Goal: Find specific page/section: Find specific page/section

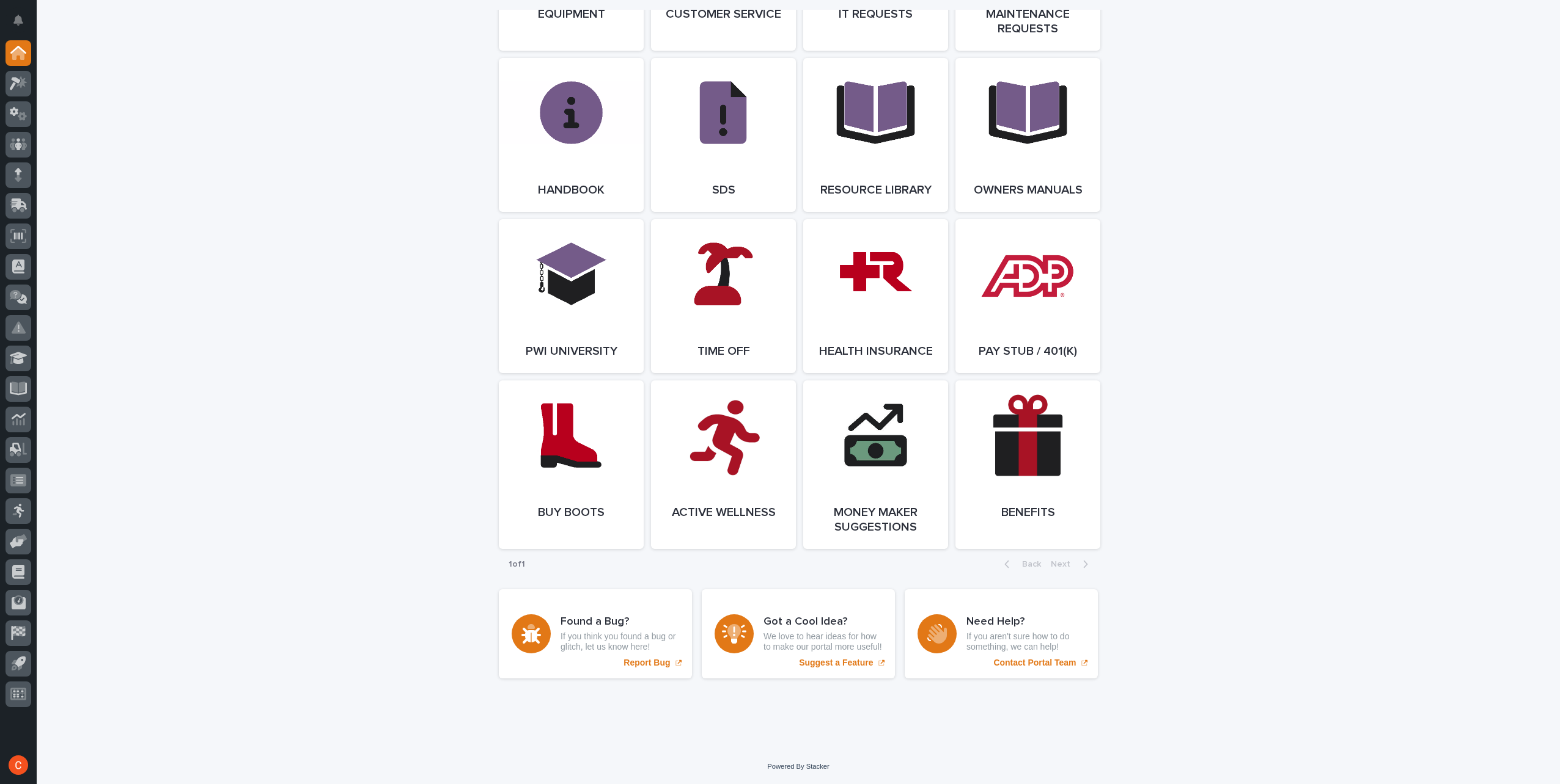
scroll to position [1565, 0]
click at [1026, 455] on link "Open Link" at bounding box center [1028, 464] width 145 height 168
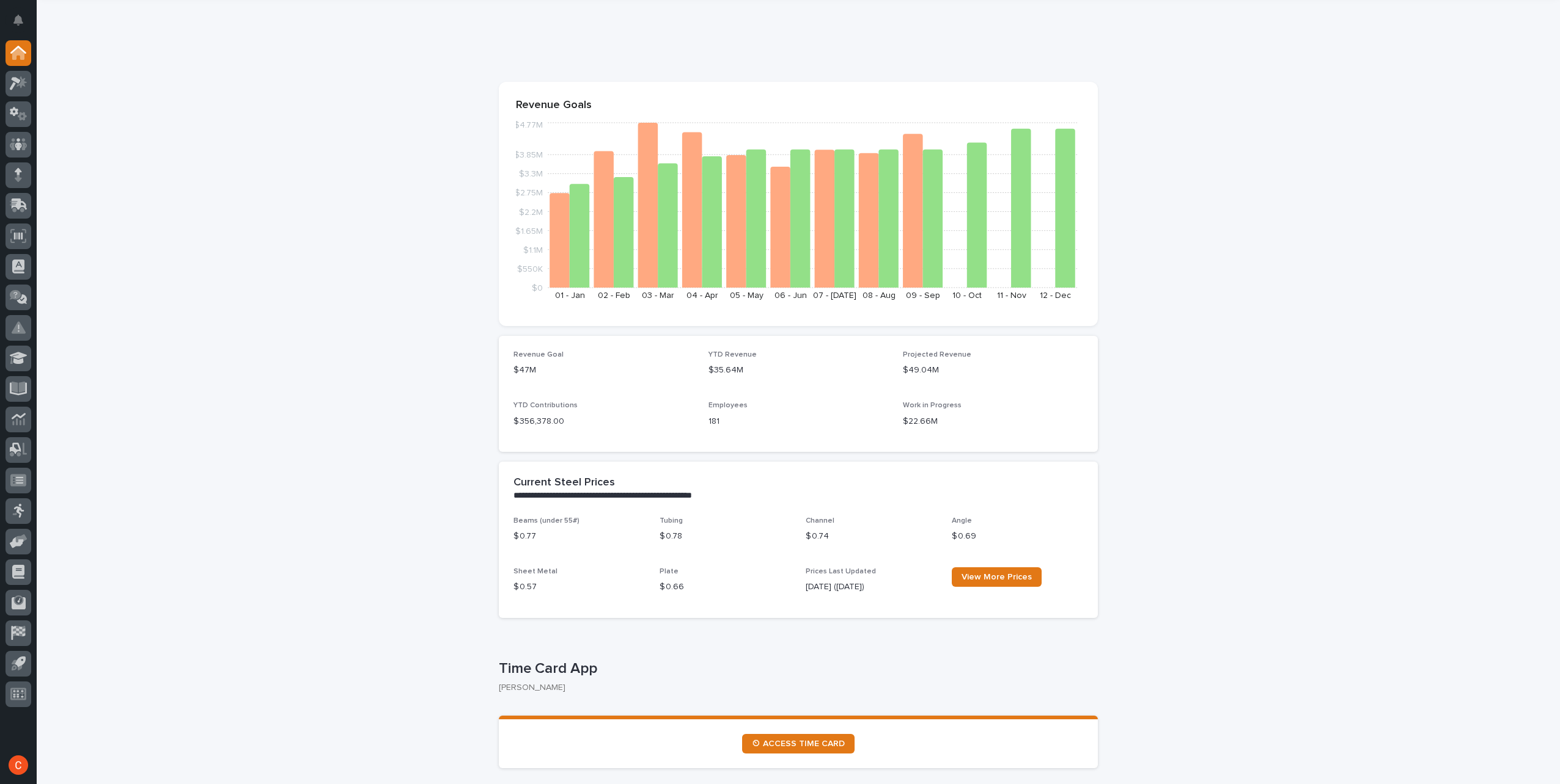
scroll to position [0, 0]
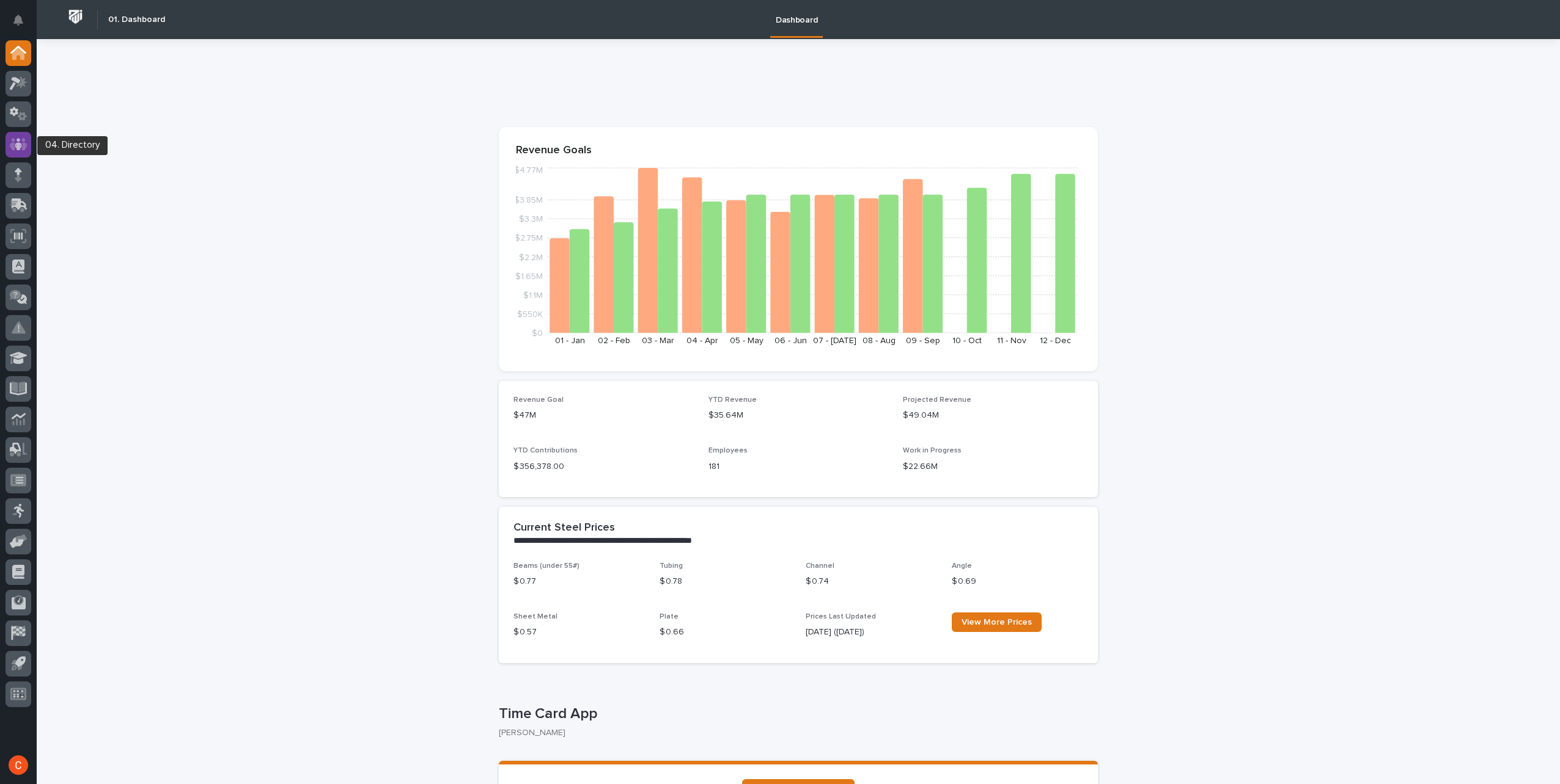
click at [22, 146] on icon at bounding box center [18, 144] width 18 height 14
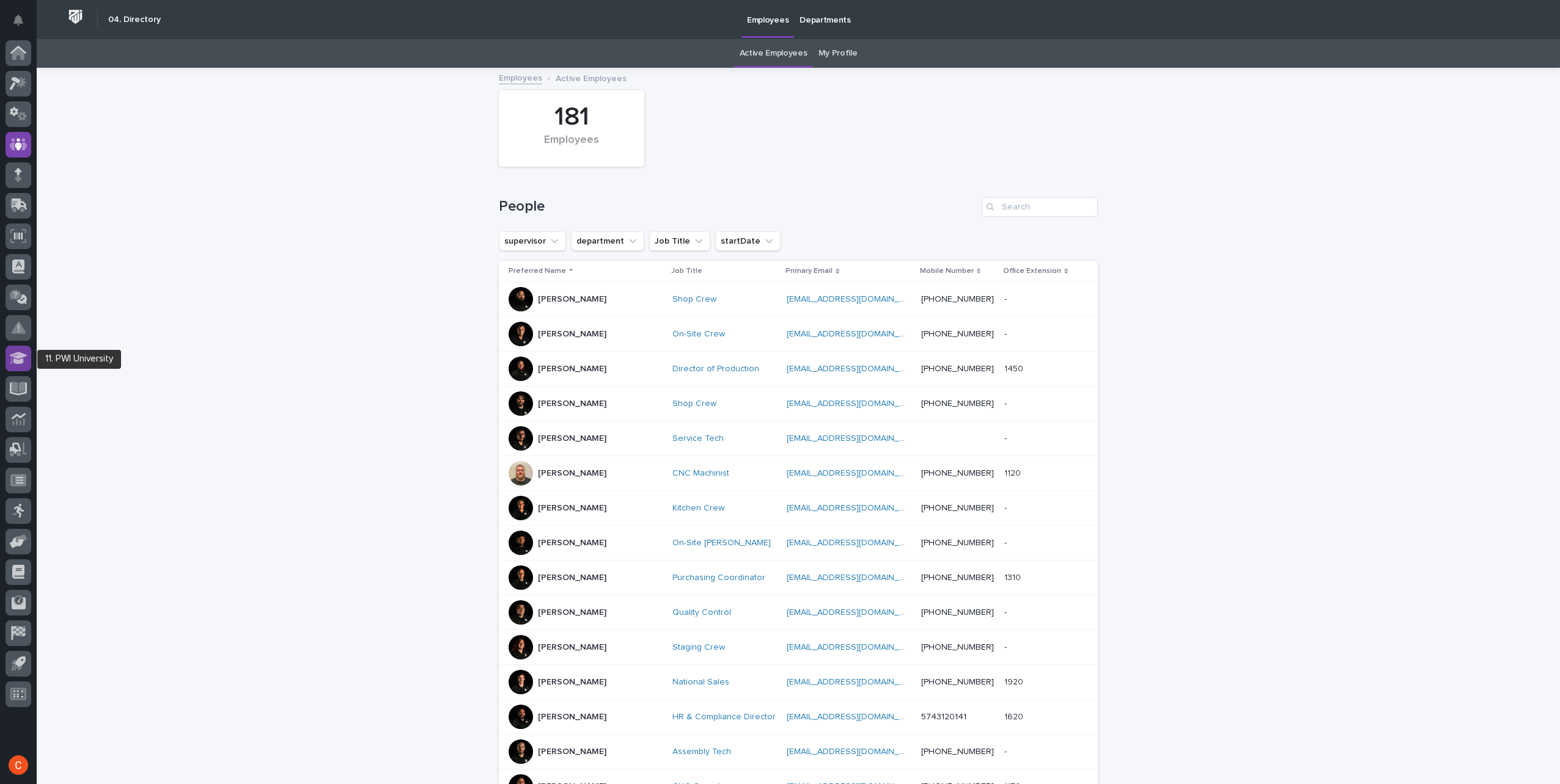
click at [17, 353] on icon at bounding box center [18, 358] width 18 height 12
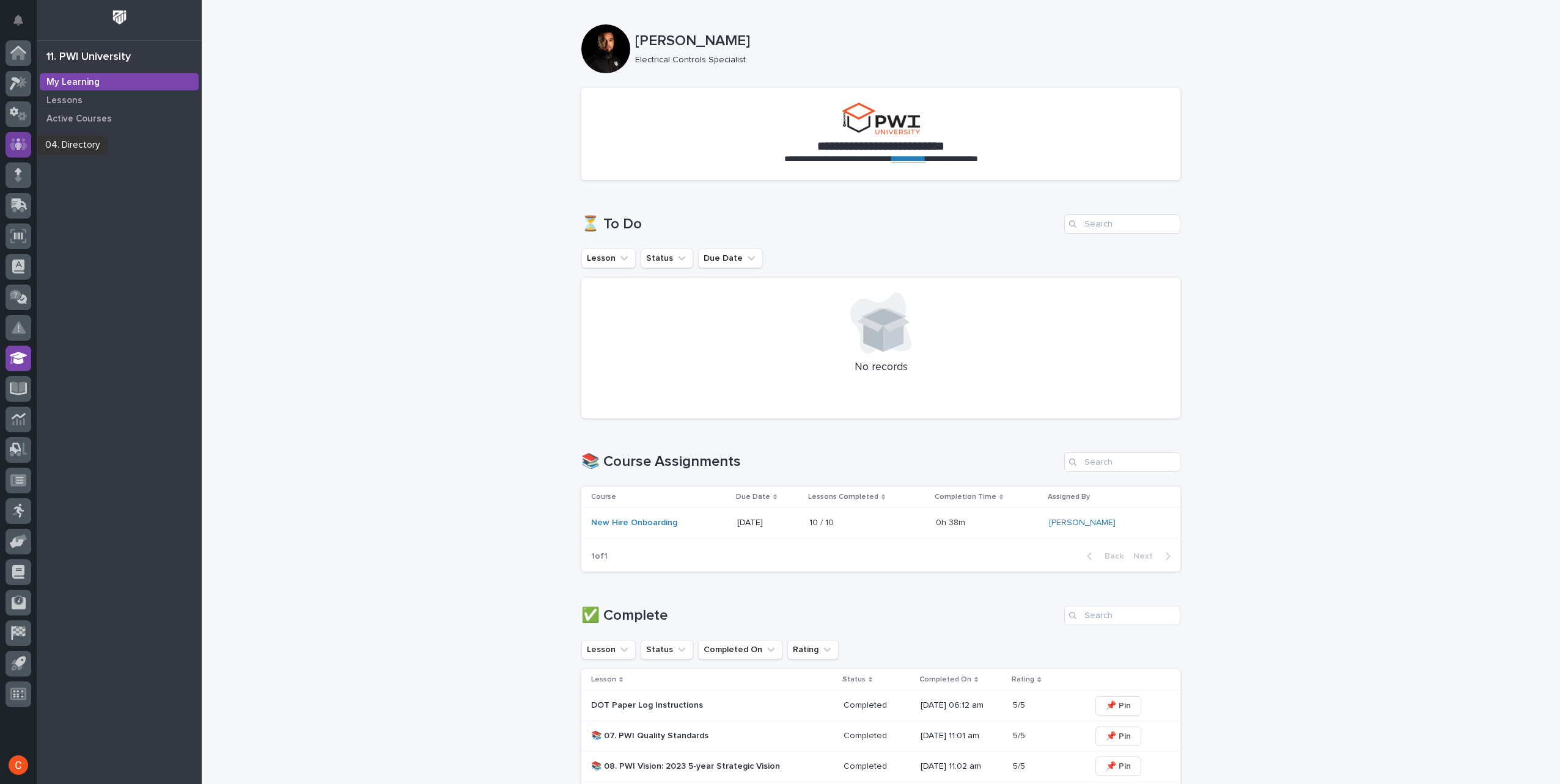
click at [22, 138] on icon at bounding box center [18, 144] width 18 height 14
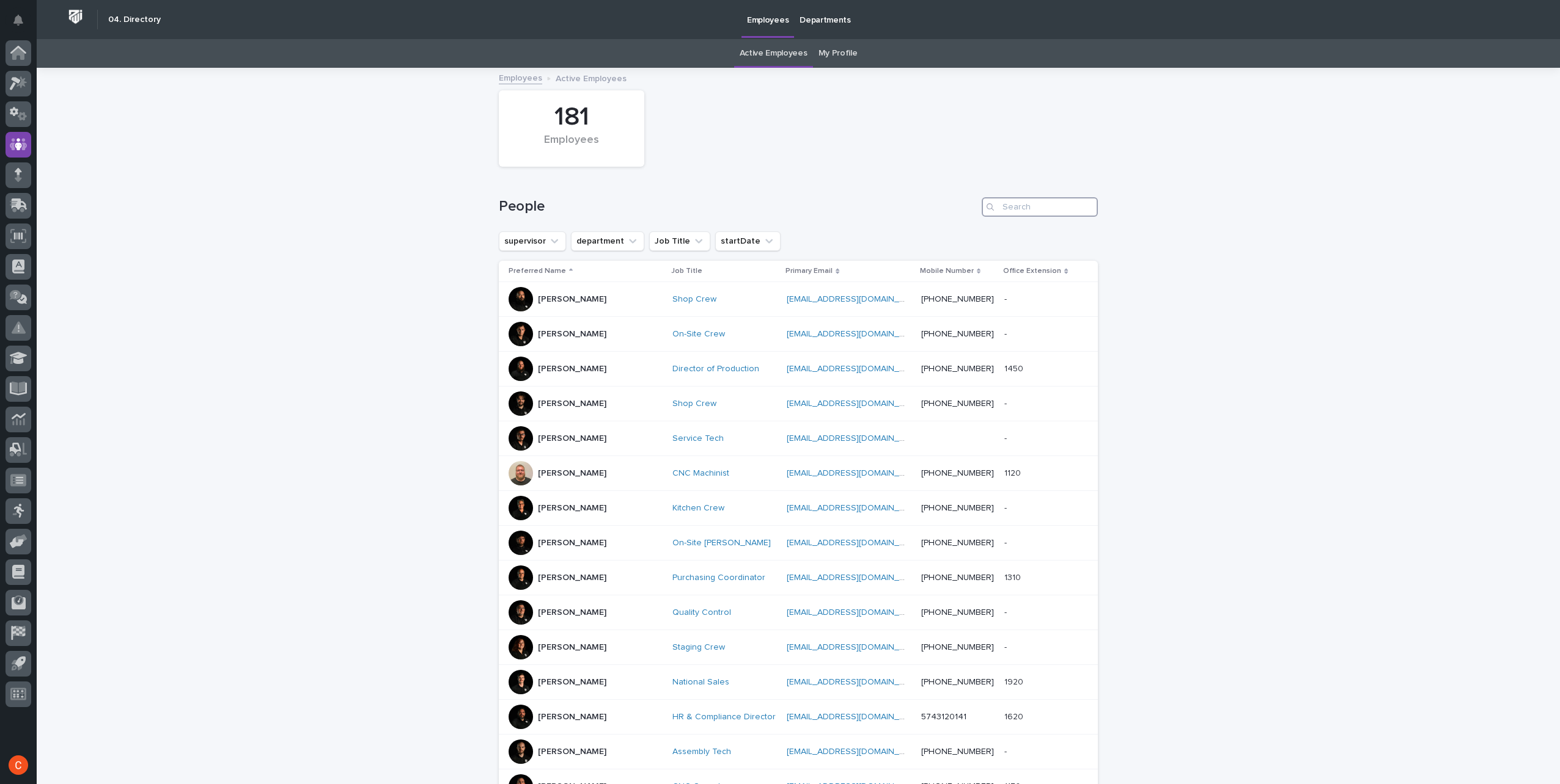
click at [1042, 212] on input "Search" at bounding box center [1040, 207] width 116 height 20
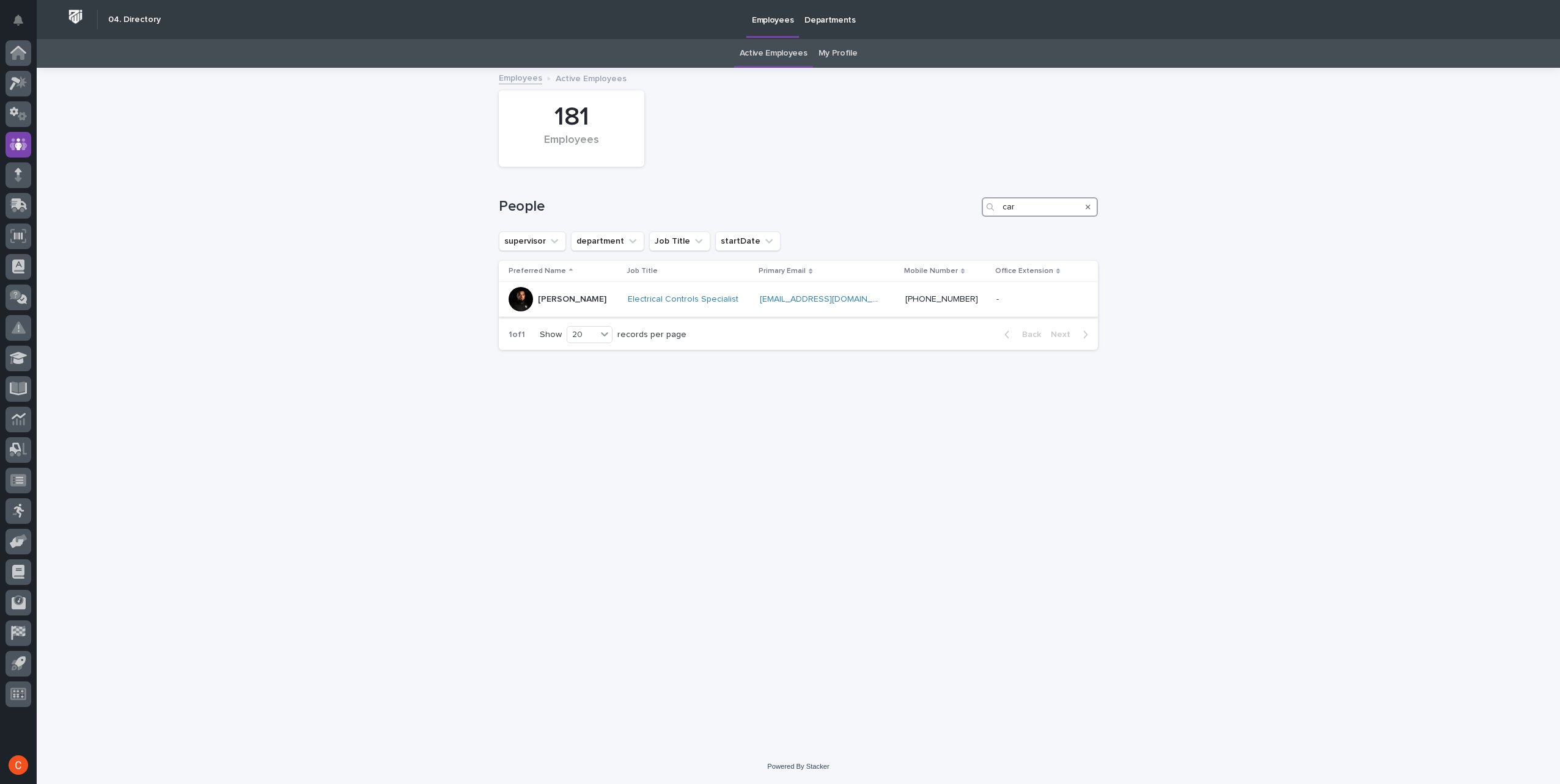
type input "car"
click at [569, 298] on p "[PERSON_NAME]" at bounding box center [571, 299] width 68 height 10
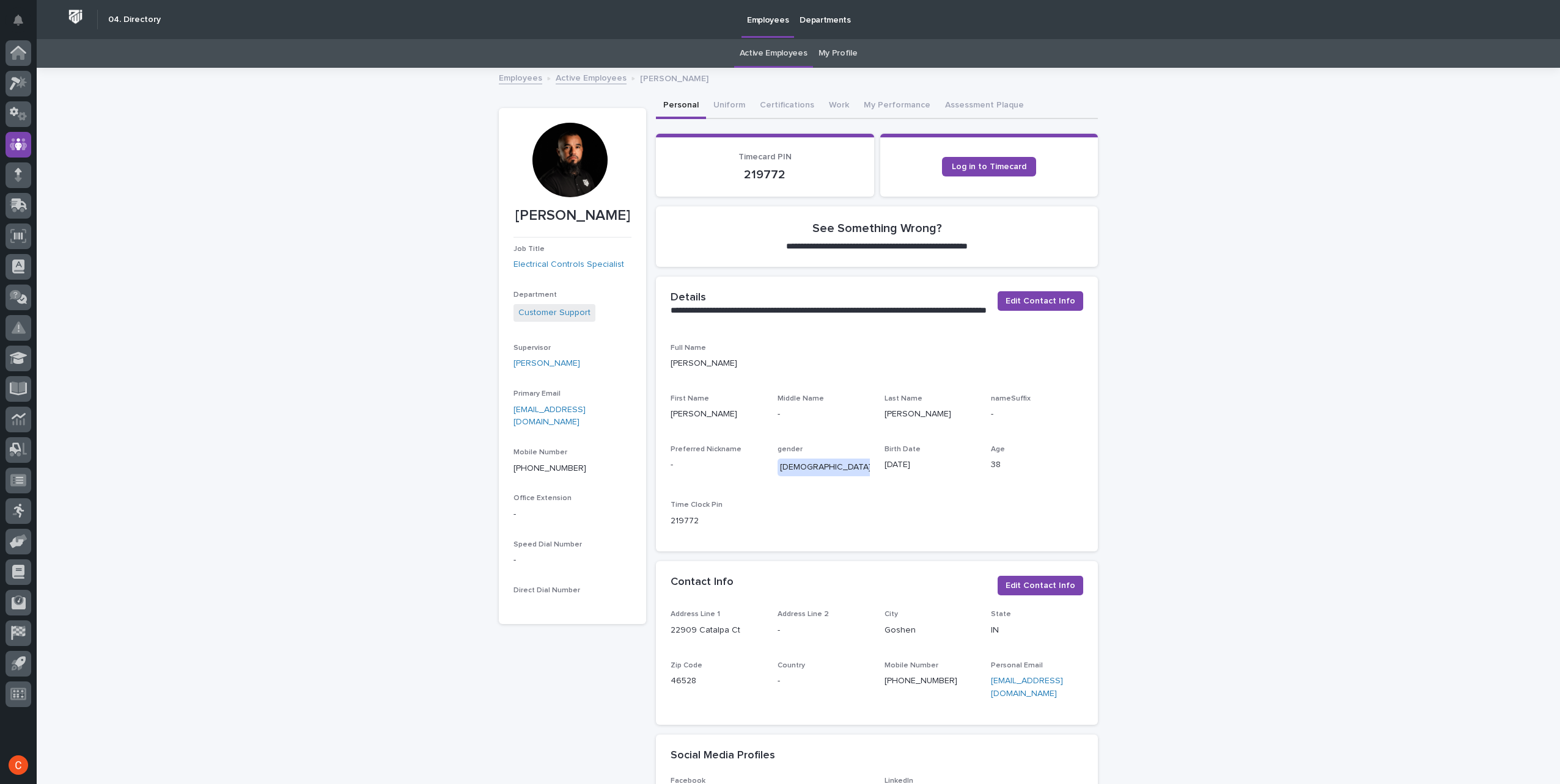
click at [562, 188] on div at bounding box center [569, 160] width 74 height 74
click at [724, 106] on button "Uniform" at bounding box center [729, 106] width 47 height 26
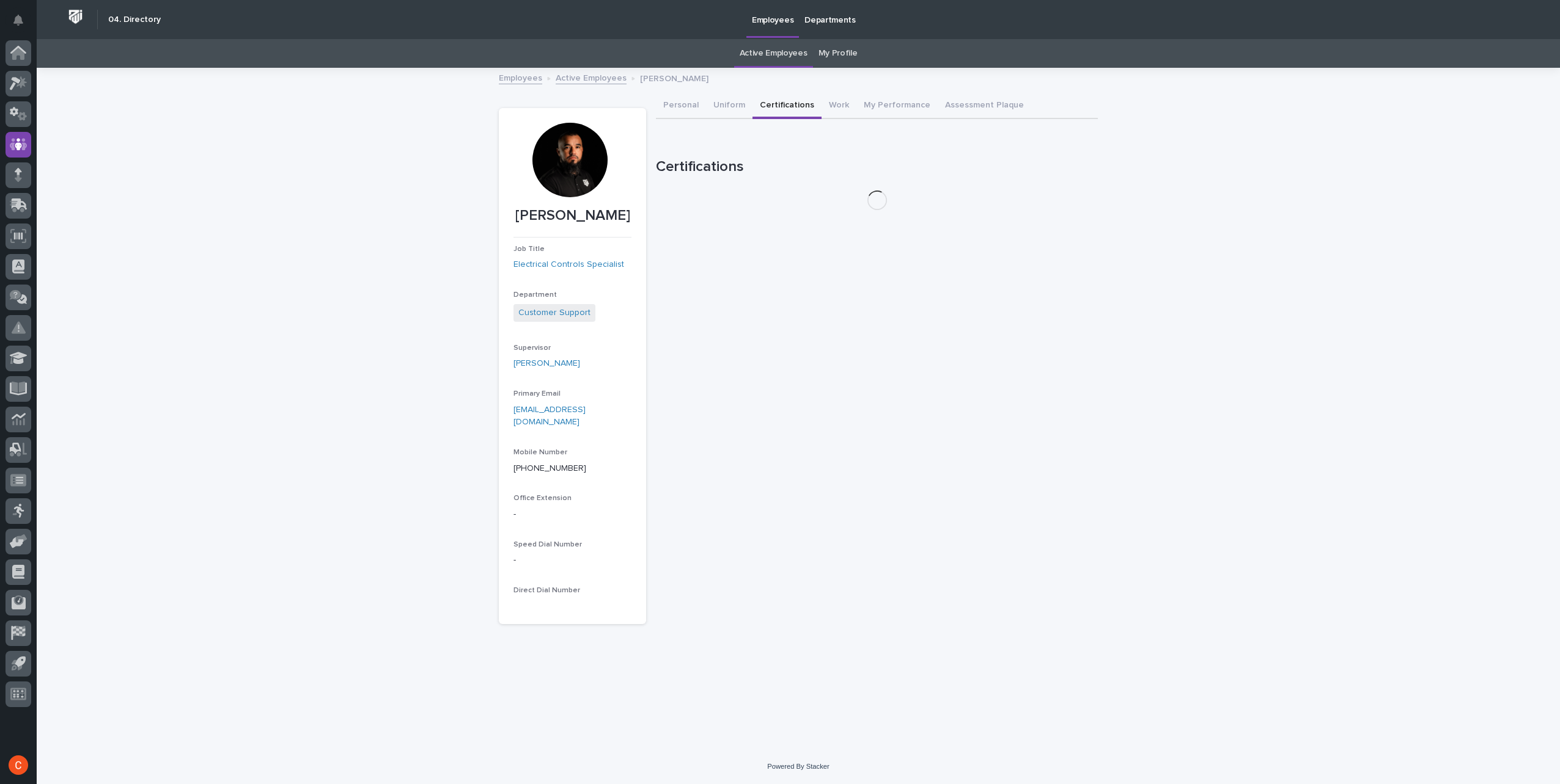
click at [777, 106] on button "Certifications" at bounding box center [787, 106] width 69 height 26
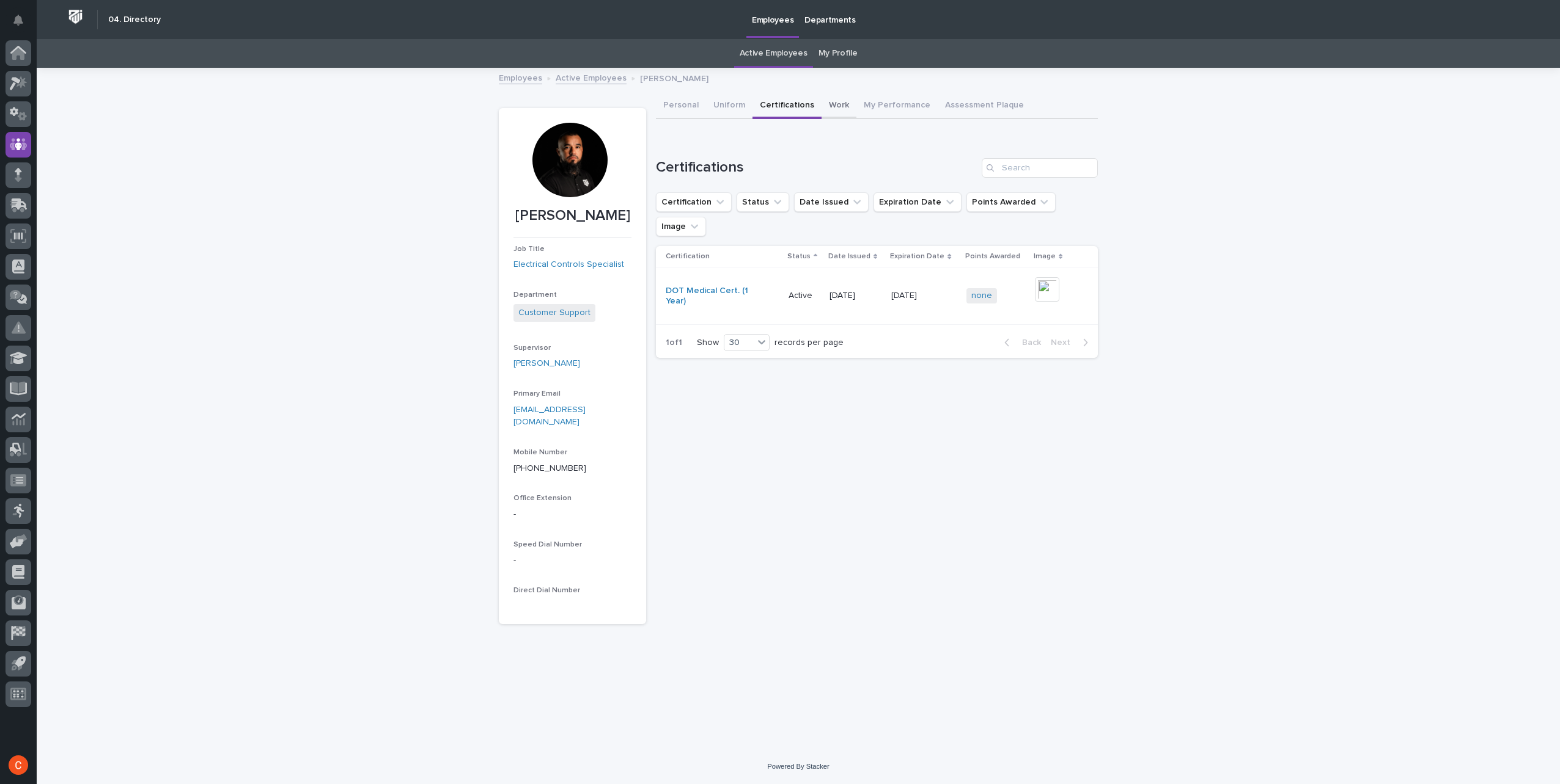
click at [831, 106] on button "Work" at bounding box center [839, 106] width 35 height 26
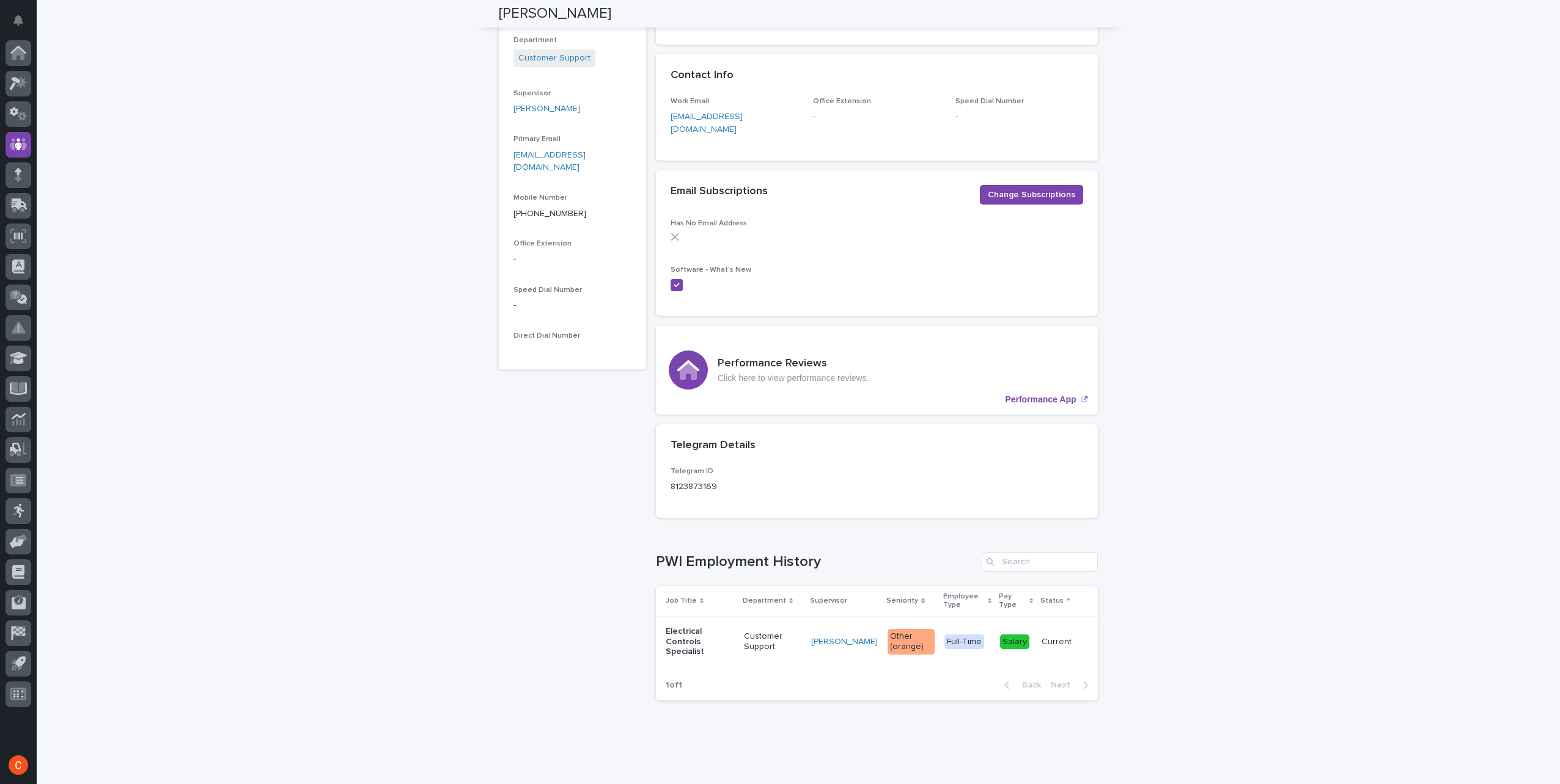
scroll to position [258, 0]
click at [706, 627] on p "Electrical Controls Specialist" at bounding box center [699, 638] width 68 height 30
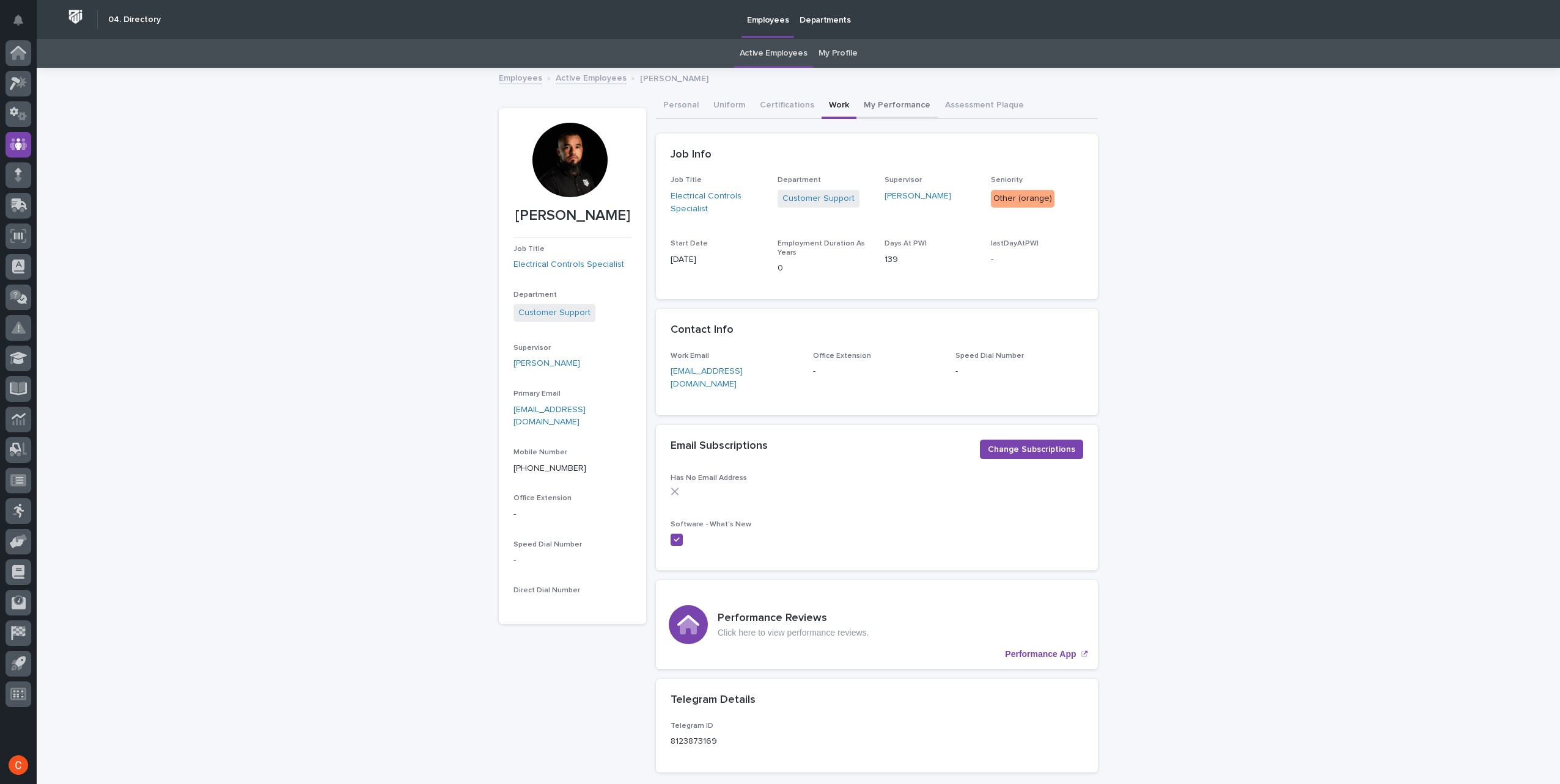
click at [887, 102] on button "My Performance" at bounding box center [896, 106] width 81 height 26
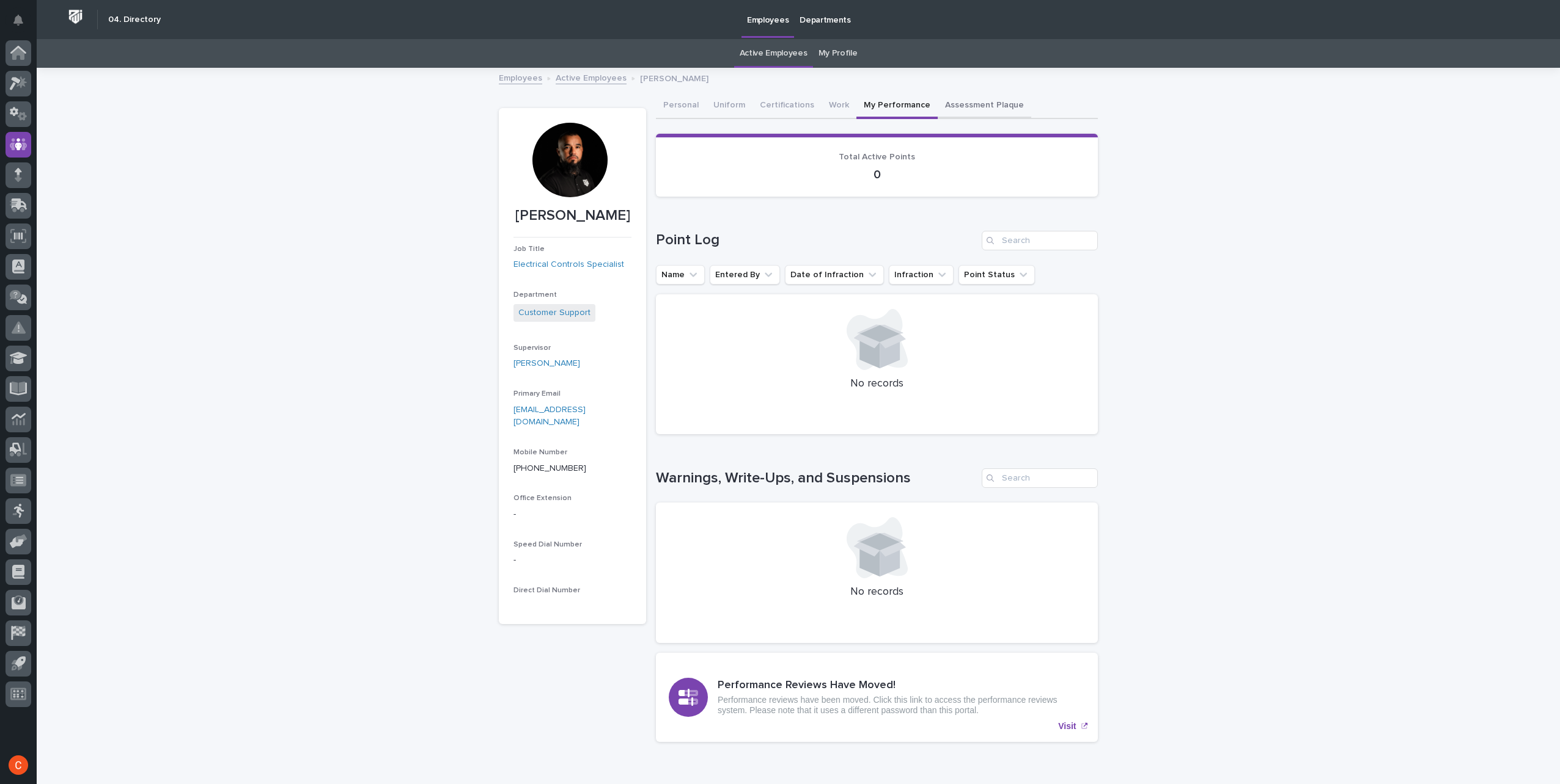
click at [957, 110] on button "Assessment Plaque" at bounding box center [984, 106] width 93 height 26
click at [891, 107] on button "My Performance" at bounding box center [896, 106] width 81 height 26
click at [828, 105] on button "Work" at bounding box center [839, 106] width 35 height 26
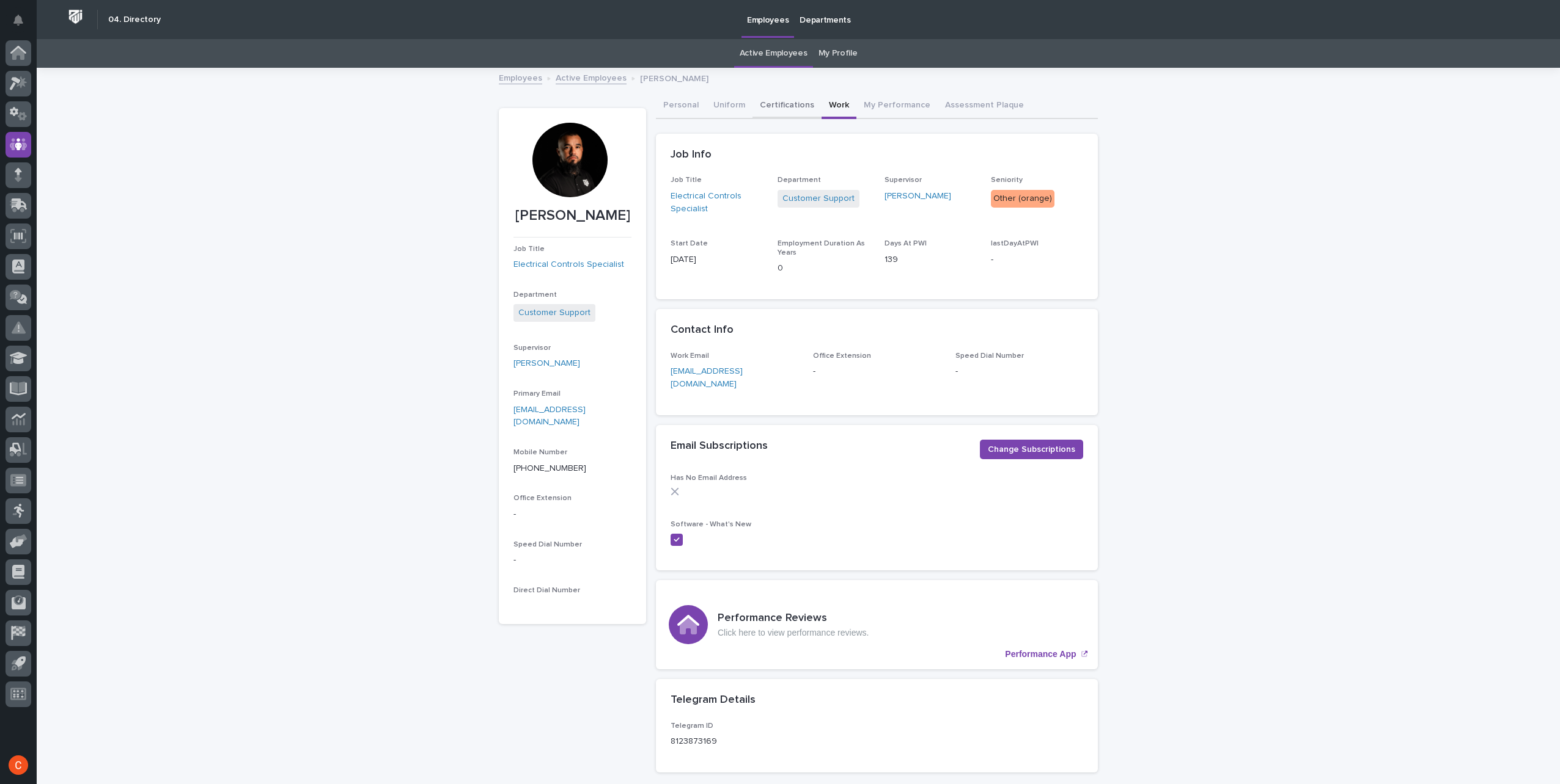
click at [775, 106] on button "Certifications" at bounding box center [787, 106] width 69 height 26
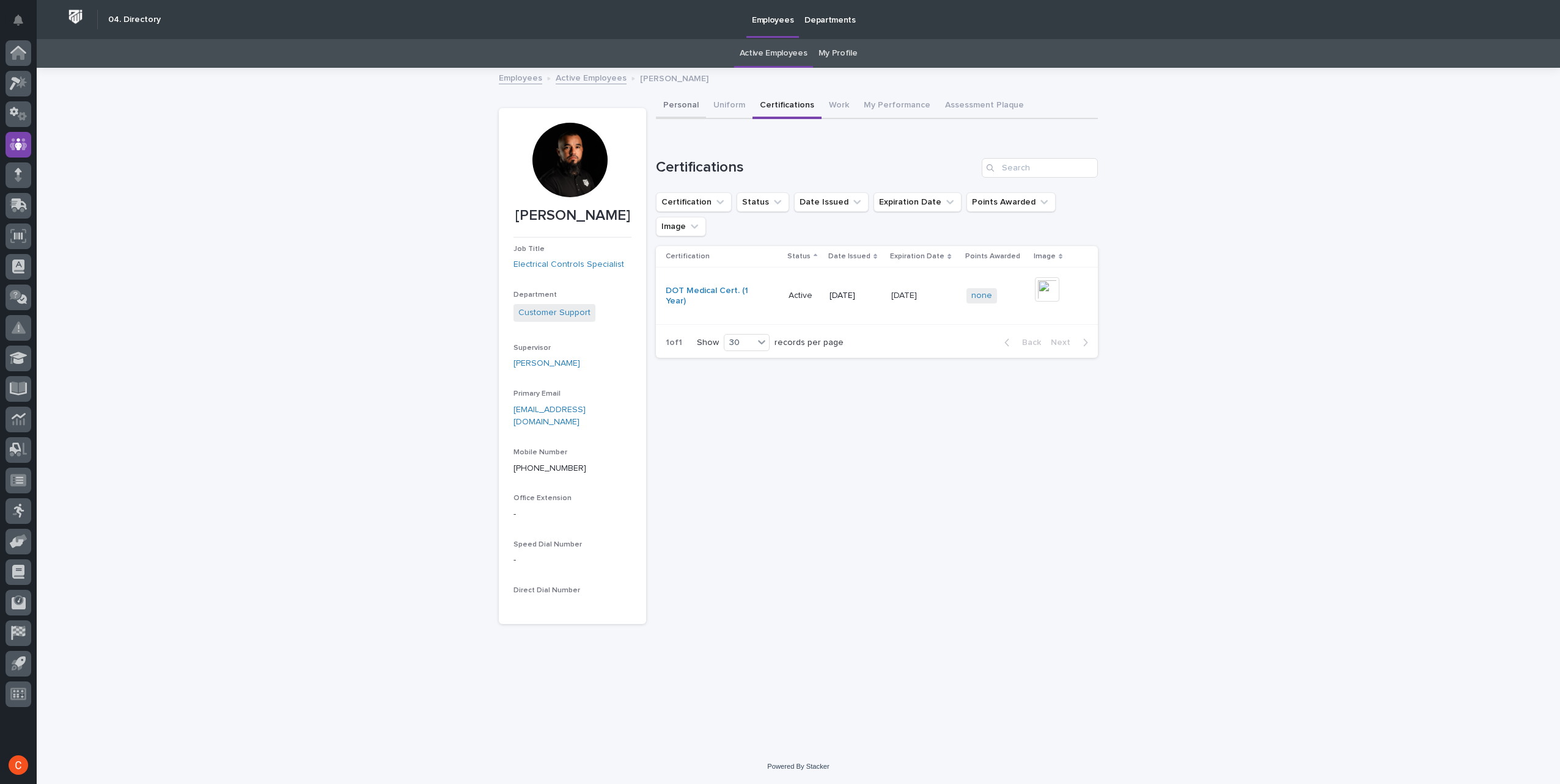
click at [675, 103] on button "Personal" at bounding box center [681, 106] width 50 height 26
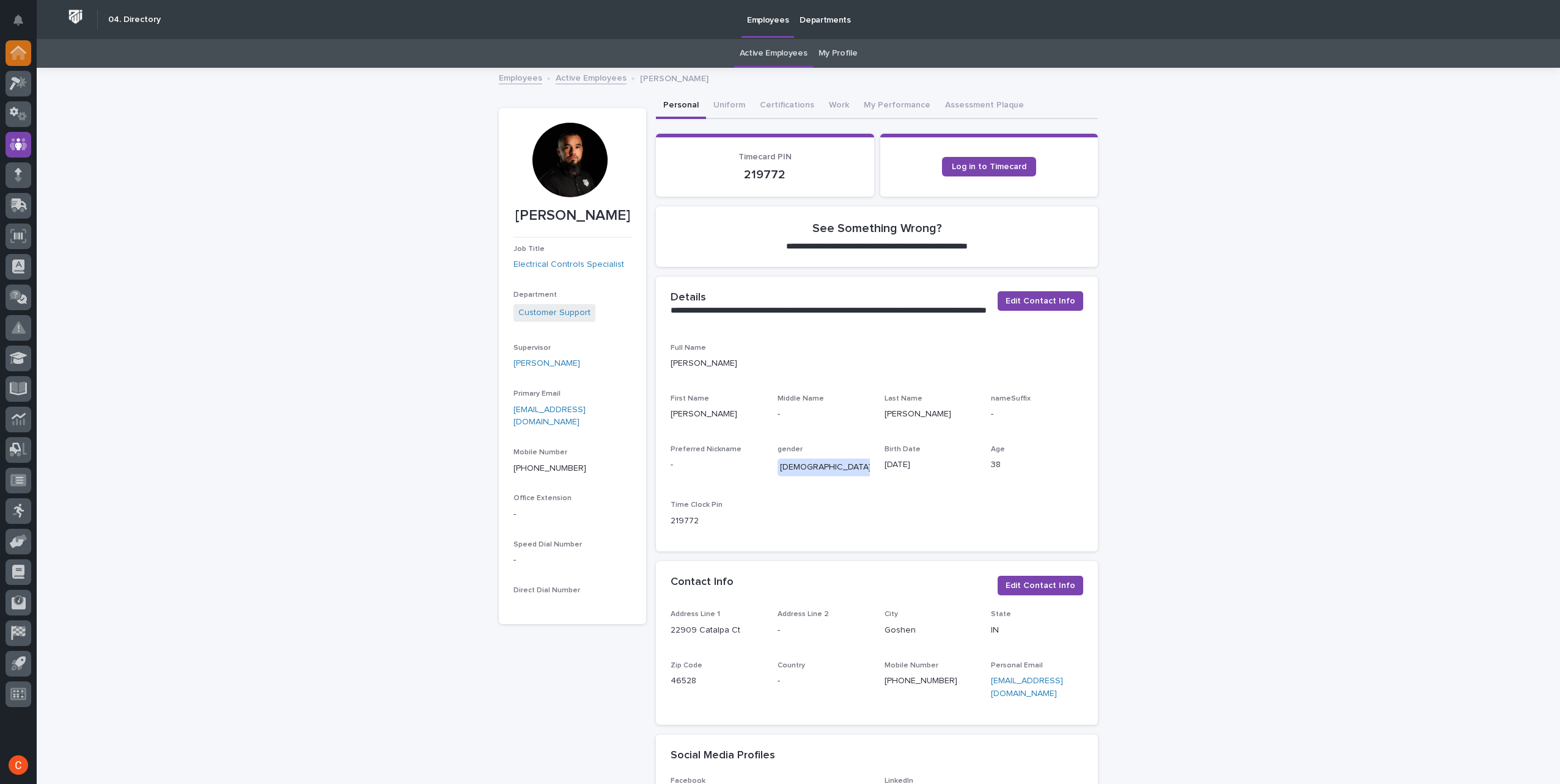
click at [16, 59] on icon at bounding box center [18, 53] width 16 height 14
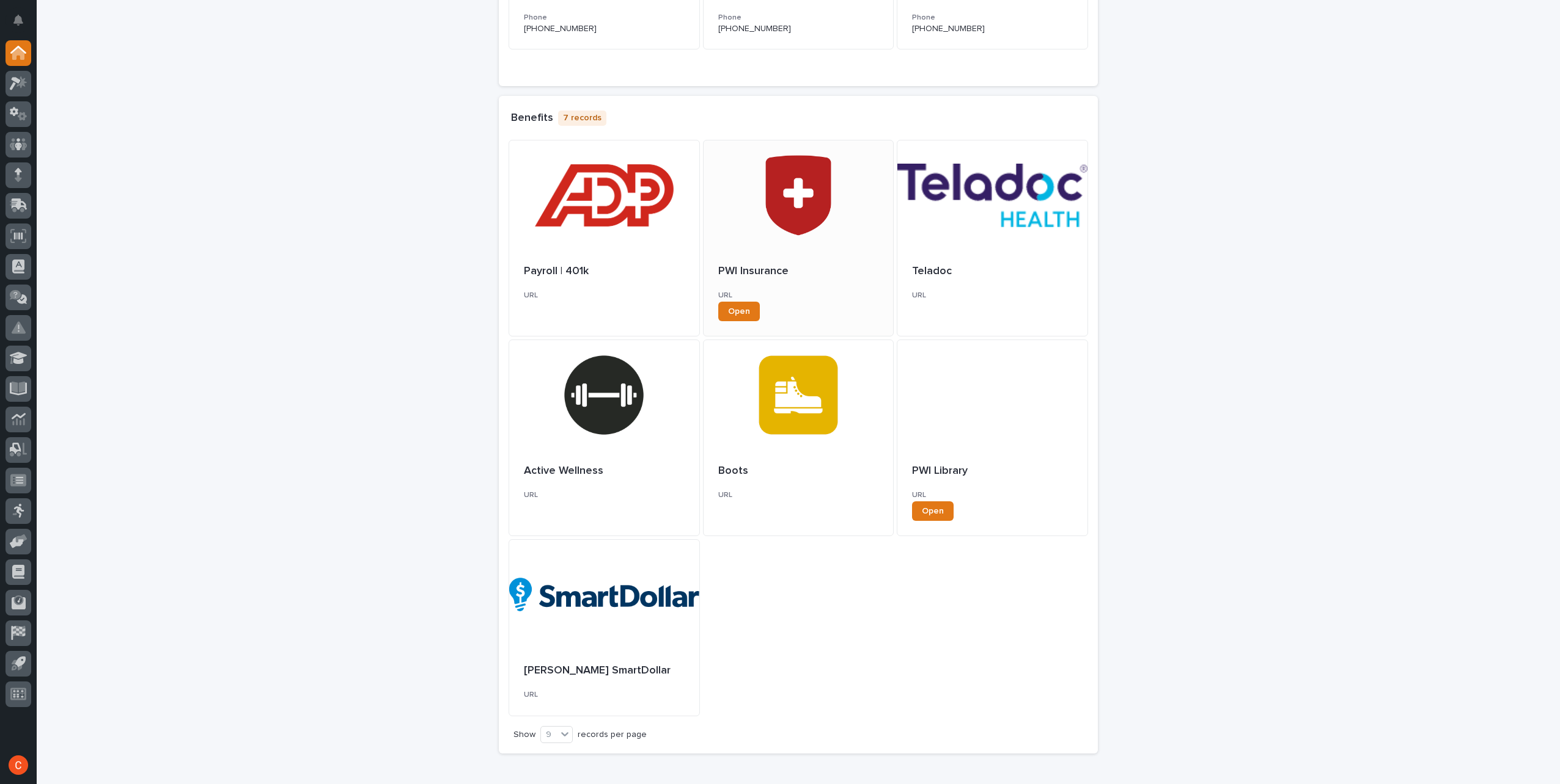
scroll to position [305, 0]
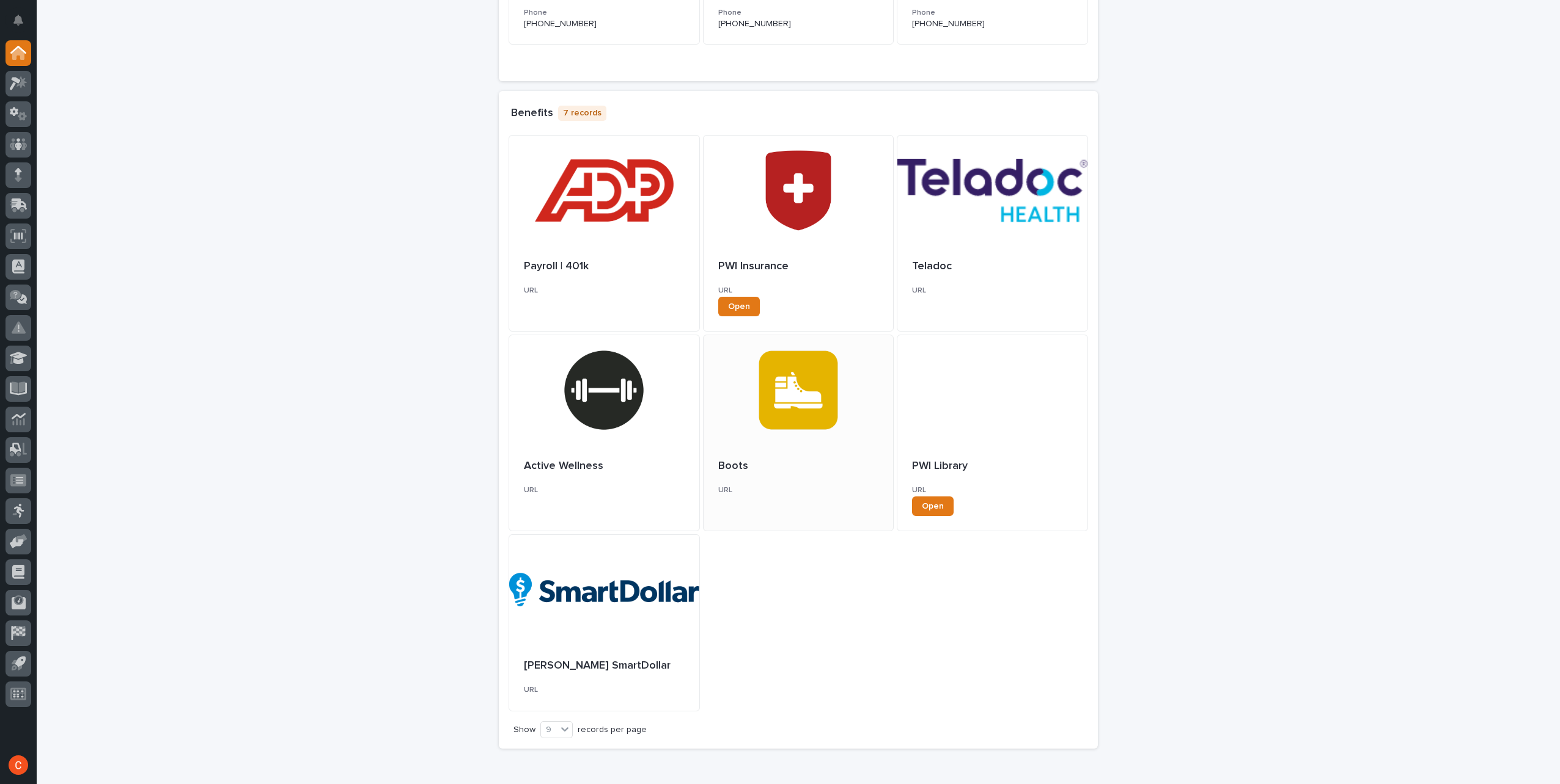
click at [791, 400] on div at bounding box center [798, 390] width 190 height 110
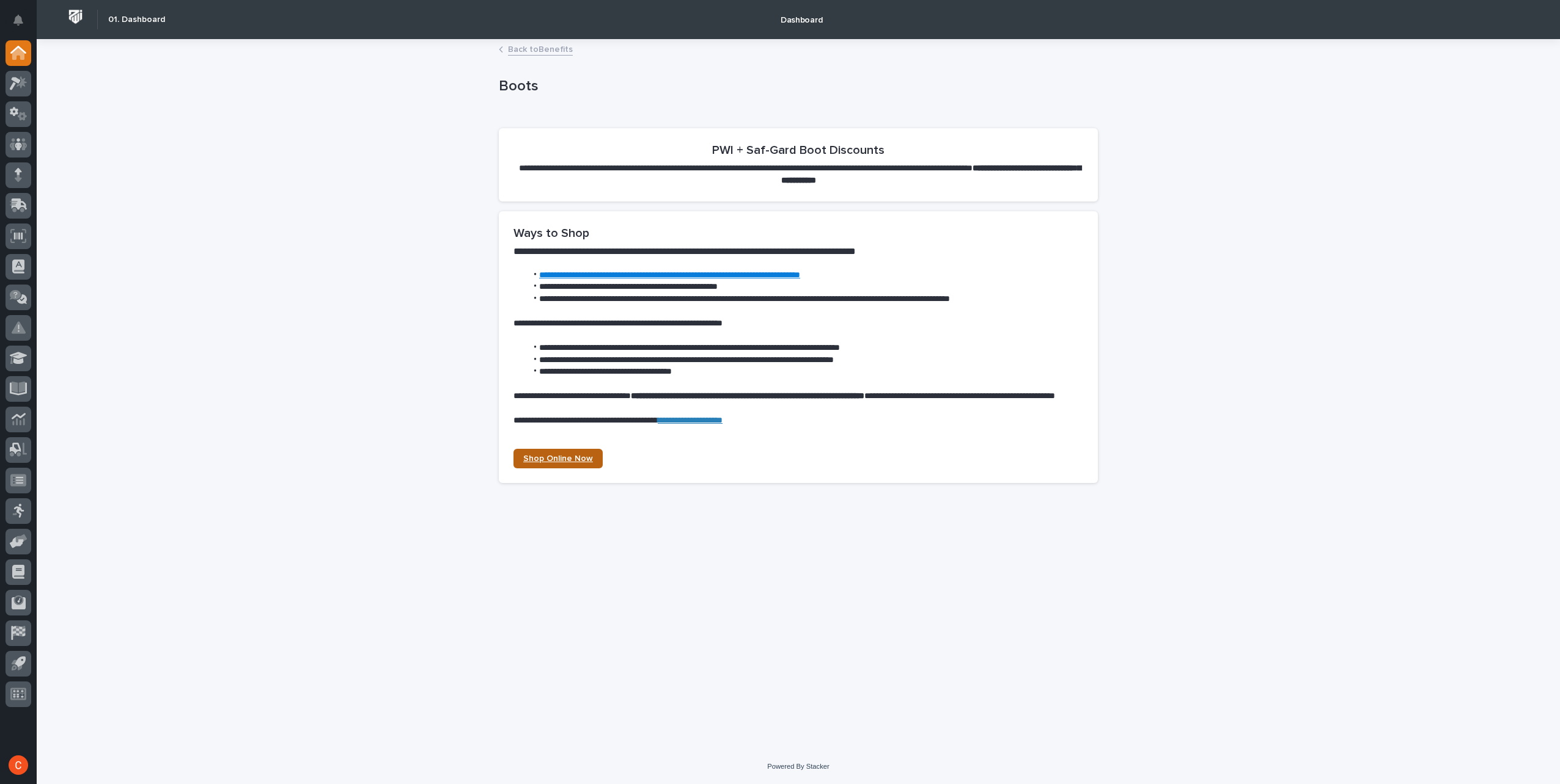
click at [572, 463] on span "Shop Online Now" at bounding box center [557, 459] width 70 height 9
